Goal: Task Accomplishment & Management: Use online tool/utility

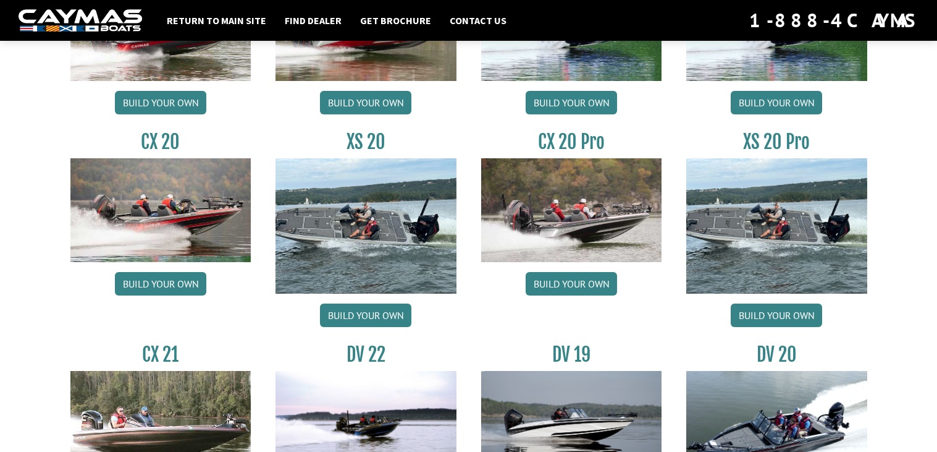
scroll to position [1174, 0]
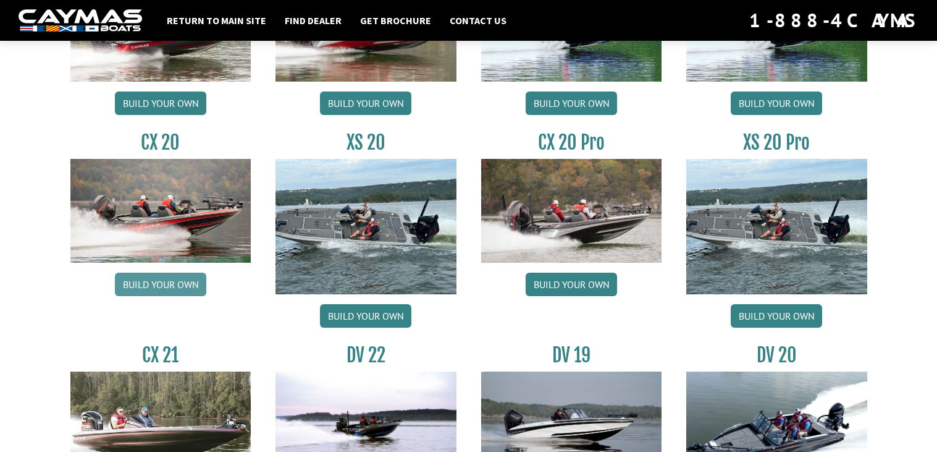
click at [122, 286] on link "Build your own" at bounding box center [160, 283] width 91 height 23
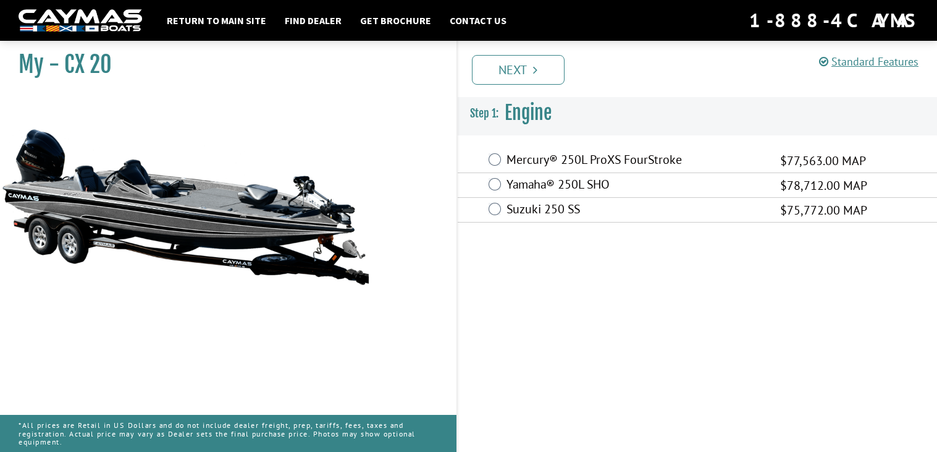
click at [606, 160] on label "Mercury® 250L ProXS FourStroke" at bounding box center [636, 161] width 258 height 18
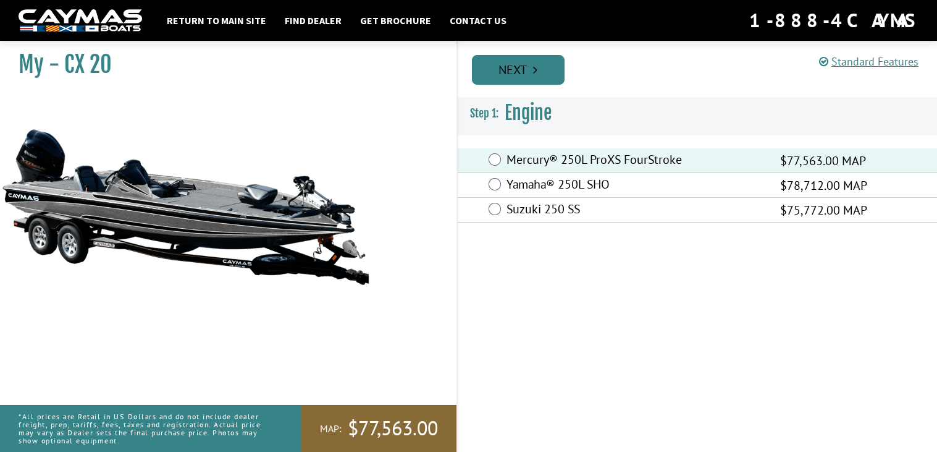
click at [529, 70] on link "Next" at bounding box center [518, 70] width 93 height 30
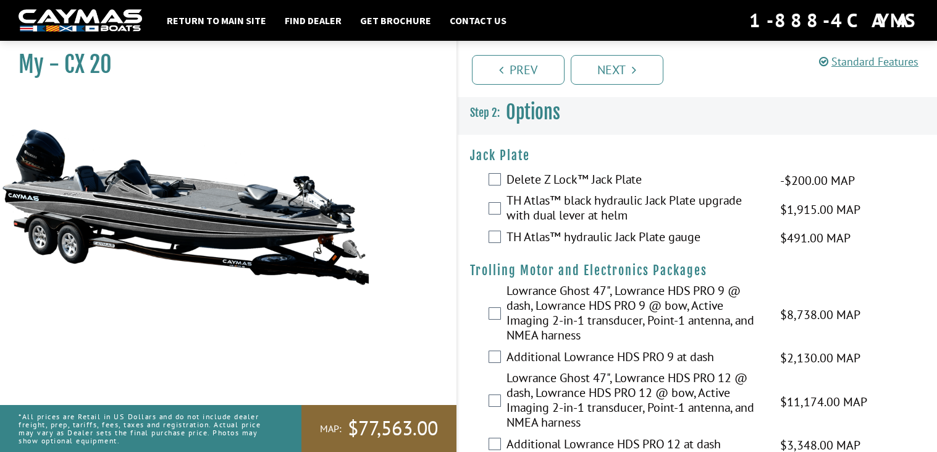
click at [577, 213] on label "TH Atlas™ black hydraulic Jack Plate upgrade with dual lever at helm" at bounding box center [636, 209] width 258 height 33
